Goal: Information Seeking & Learning: Learn about a topic

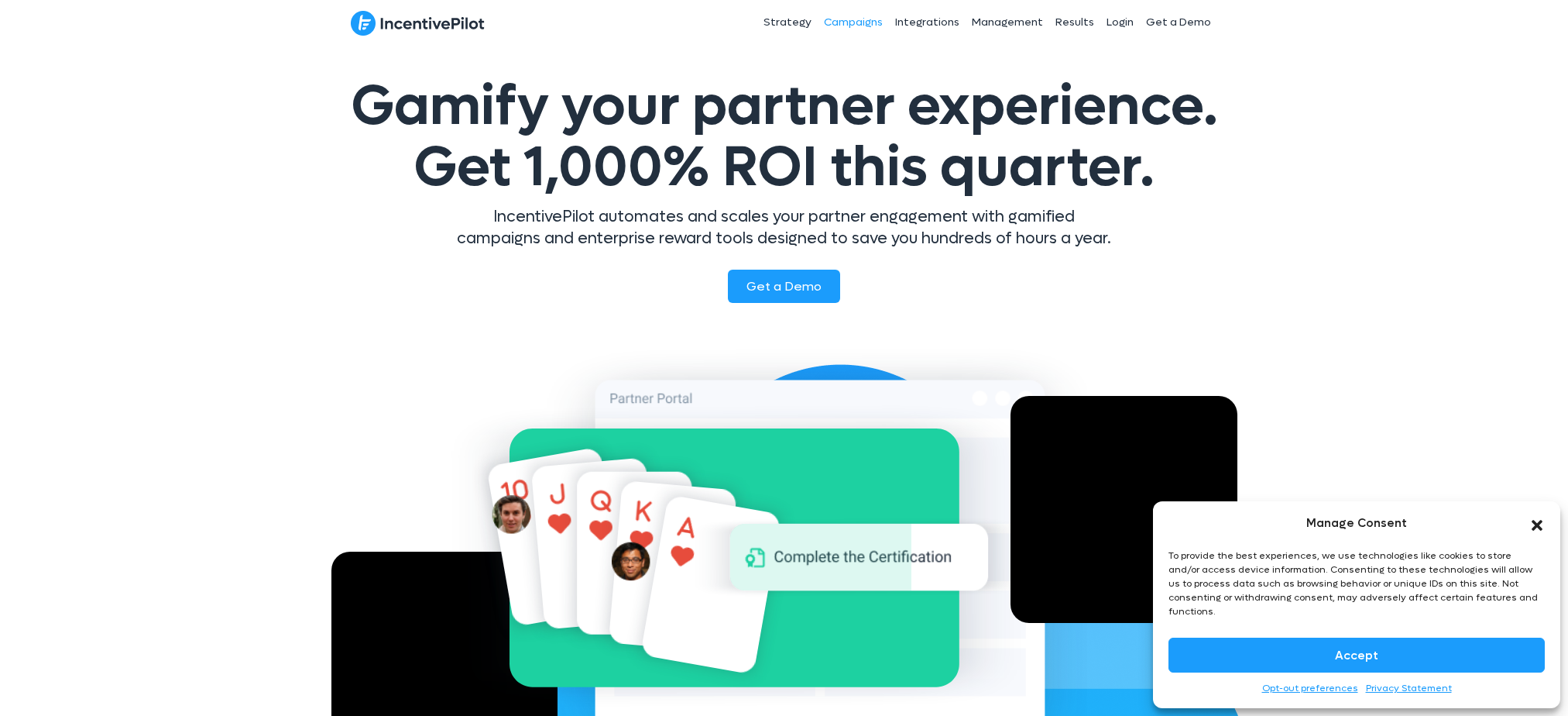
click at [845, 27] on link "Campaigns" at bounding box center [852, 22] width 71 height 39
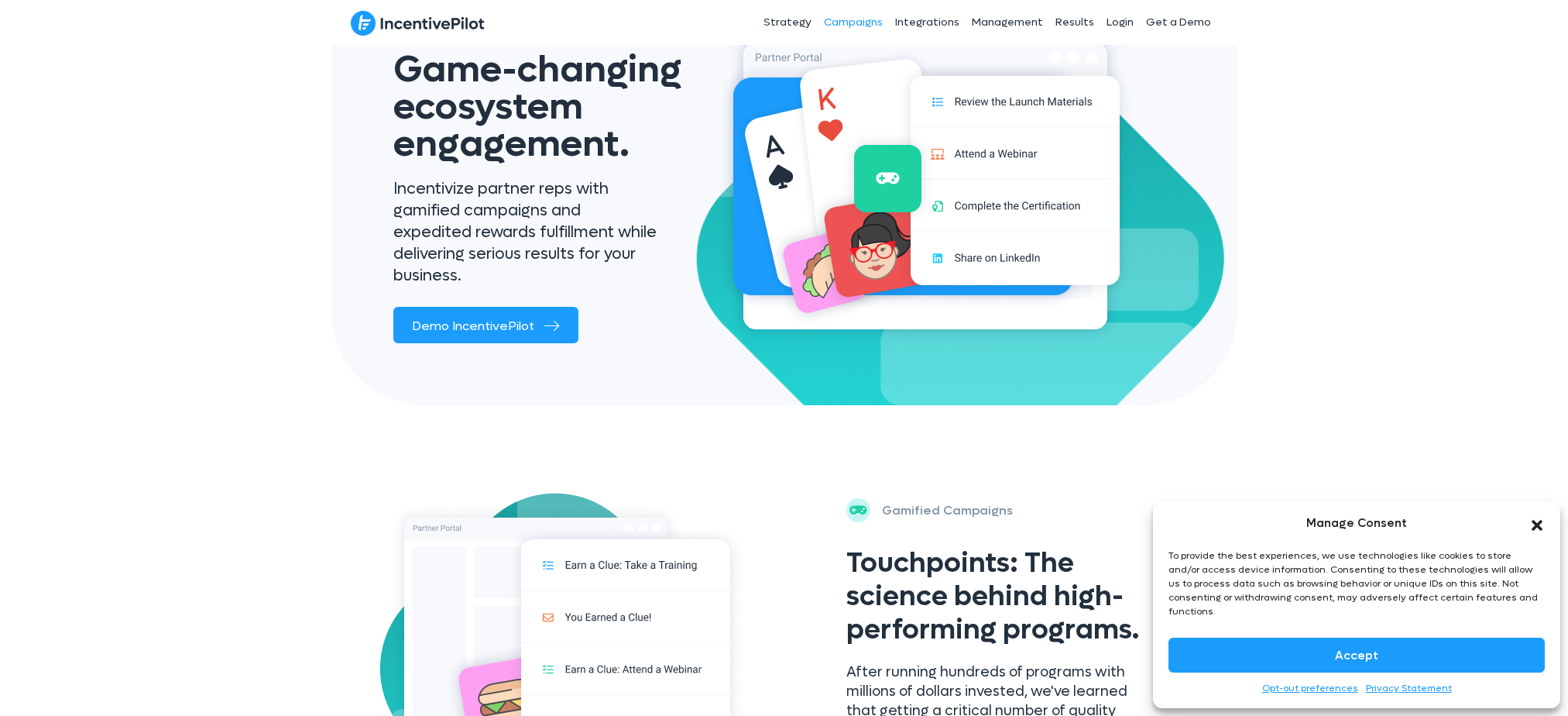
scroll to position [233, 0]
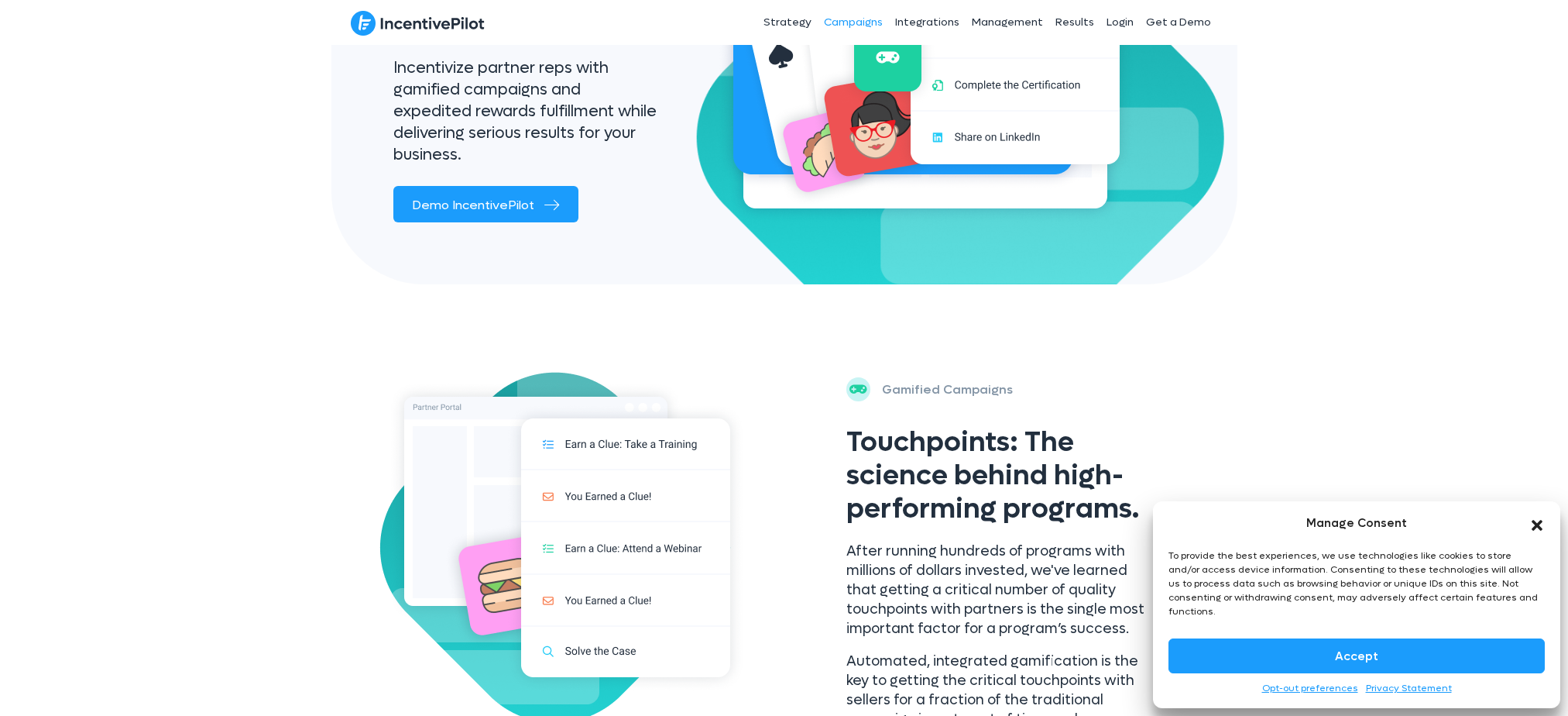
click at [1367, 644] on button "Accept" at bounding box center [1357, 656] width 376 height 35
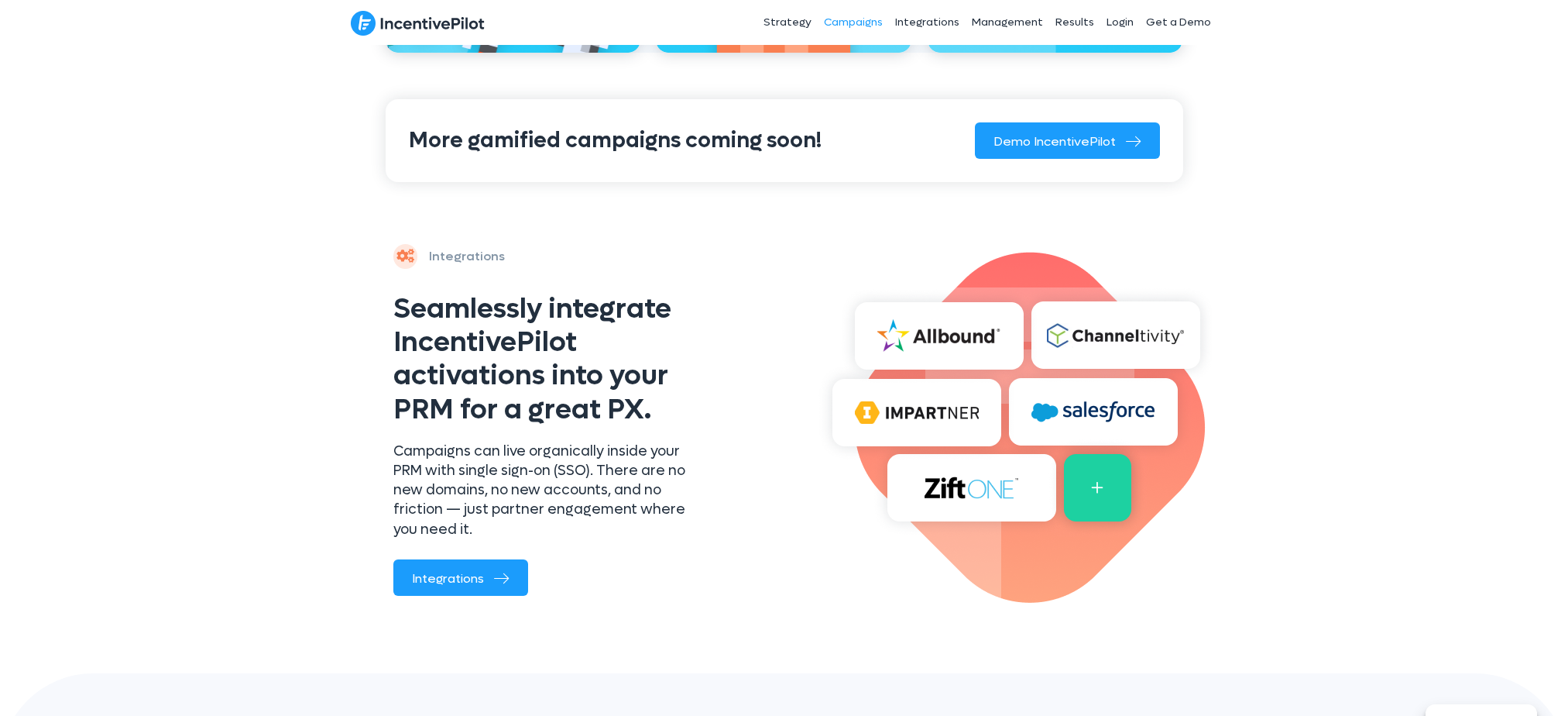
scroll to position [1192, 0]
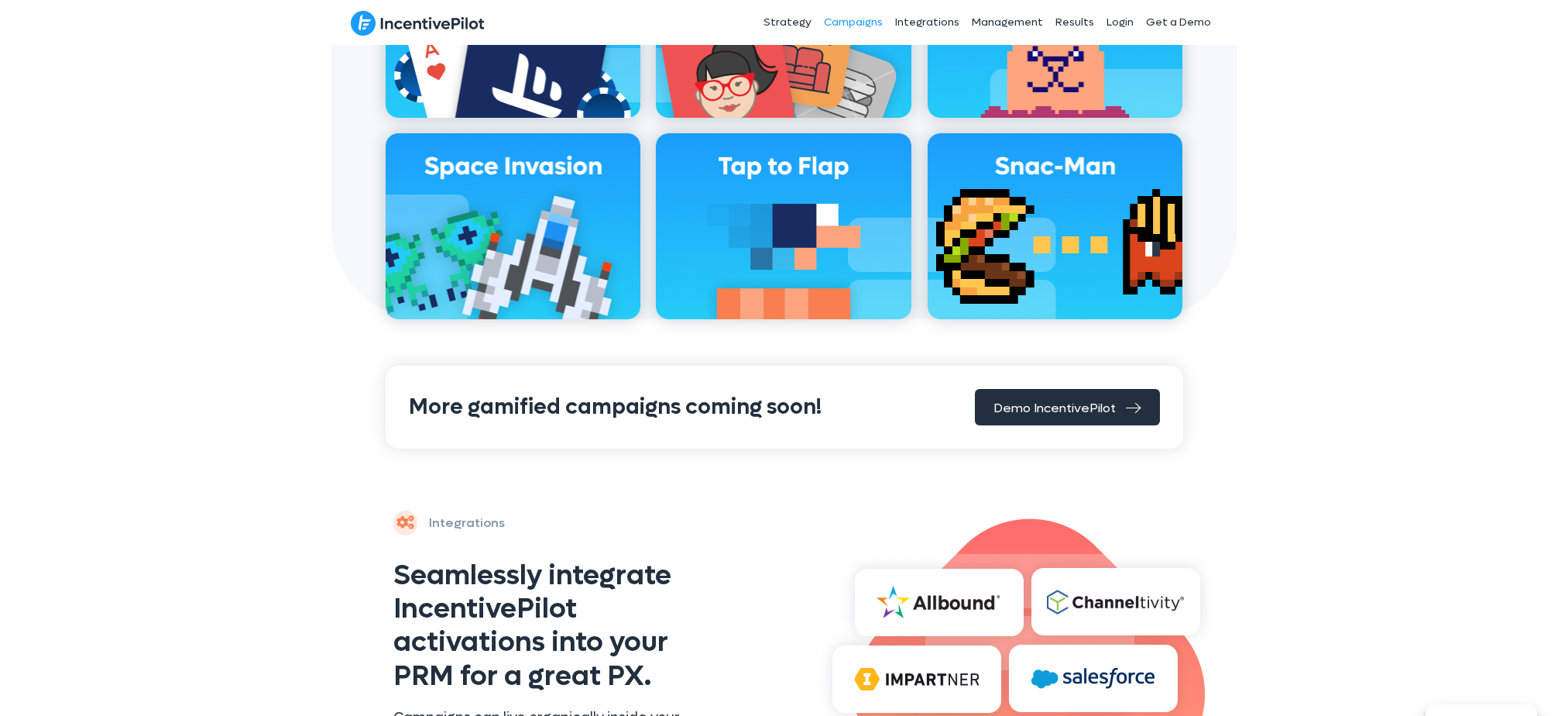
click at [1079, 401] on span "Demo IncentivePilot" at bounding box center [1055, 407] width 122 height 16
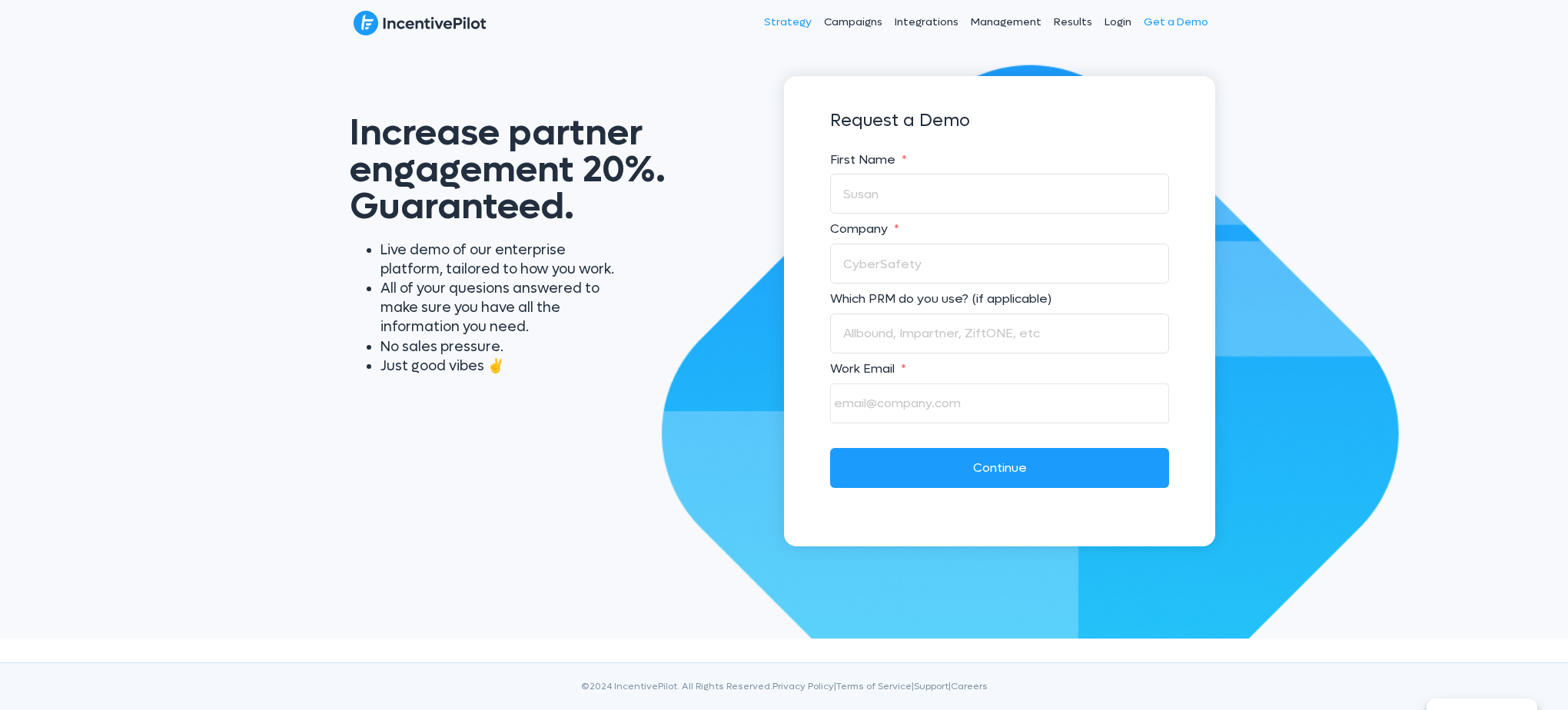
click at [800, 26] on link "Strategy" at bounding box center [787, 22] width 60 height 38
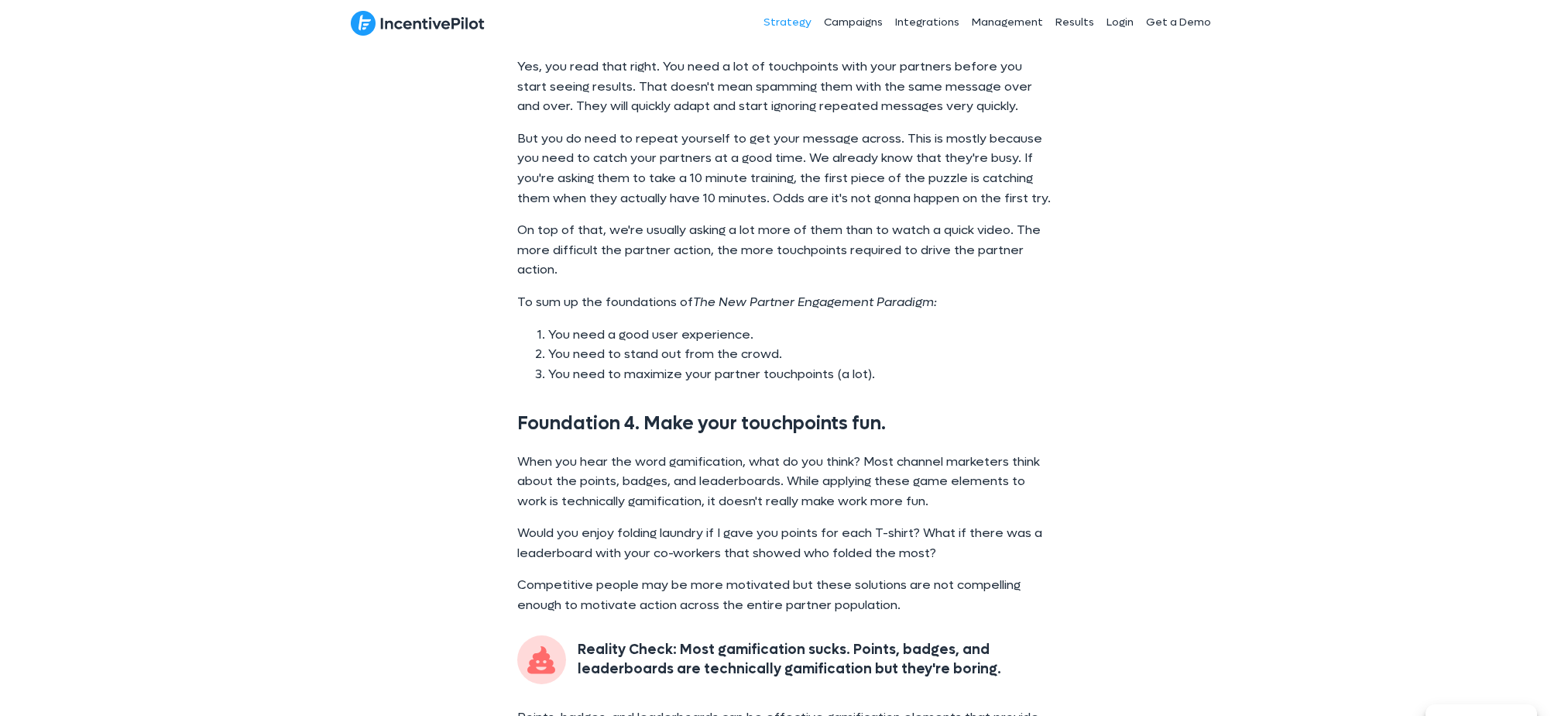
scroll to position [4262, 0]
